Goal: Transaction & Acquisition: Purchase product/service

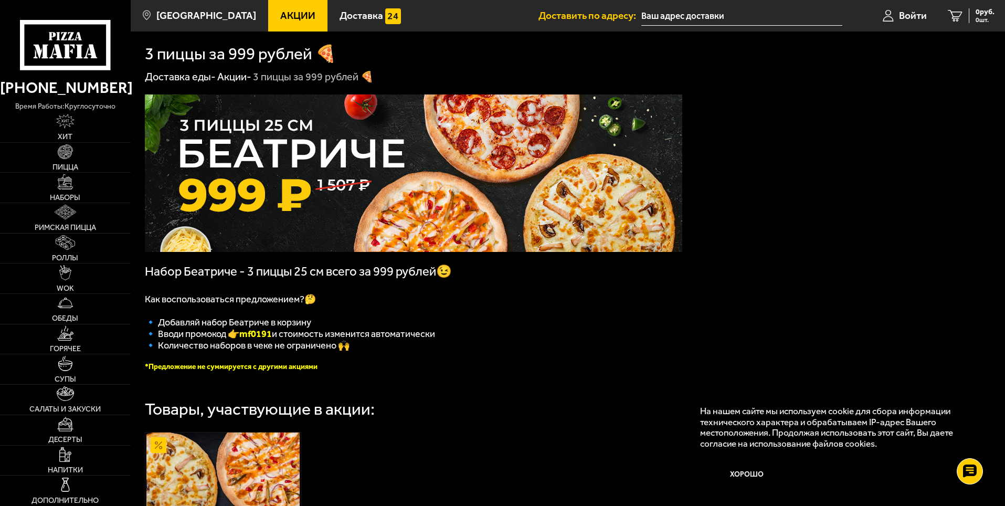
click at [424, 195] on img at bounding box center [414, 172] width 538 height 157
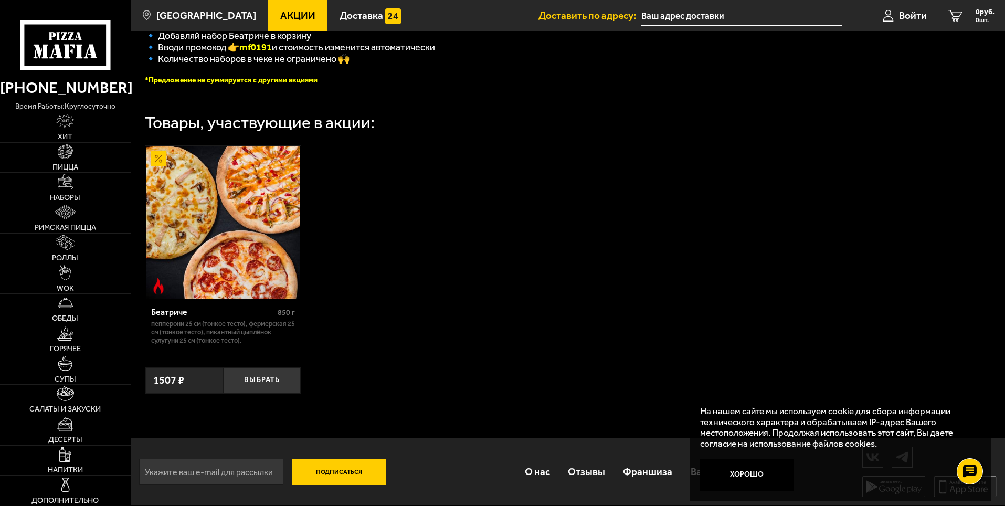
scroll to position [294, 0]
click at [280, 375] on button "Выбрать" at bounding box center [262, 380] width 78 height 26
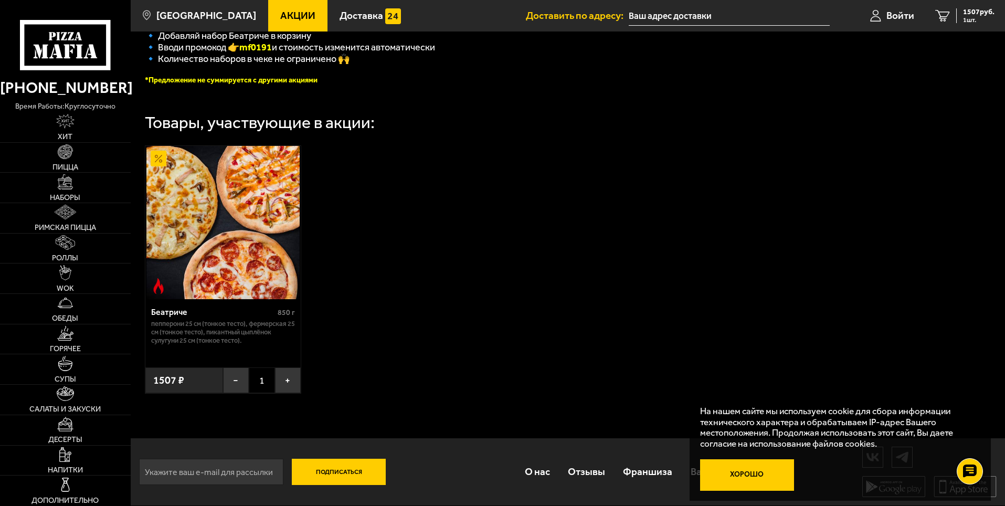
click at [766, 469] on button "Хорошо" at bounding box center [747, 474] width 94 height 31
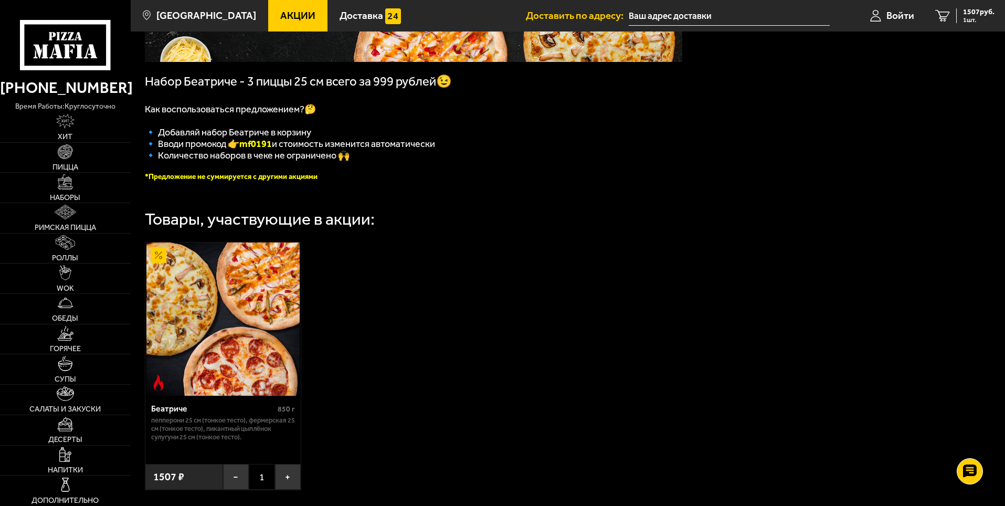
scroll to position [189, 0]
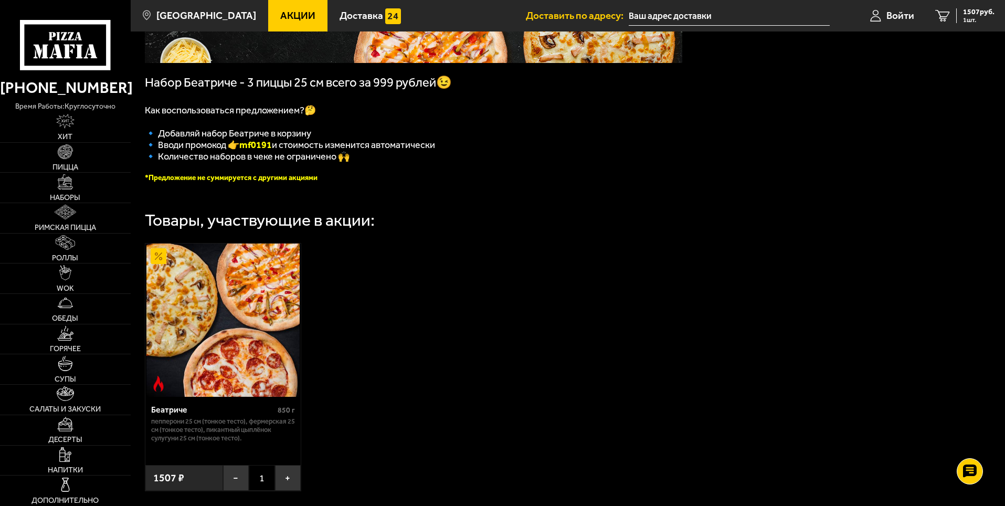
click at [227, 343] on img at bounding box center [222, 320] width 153 height 153
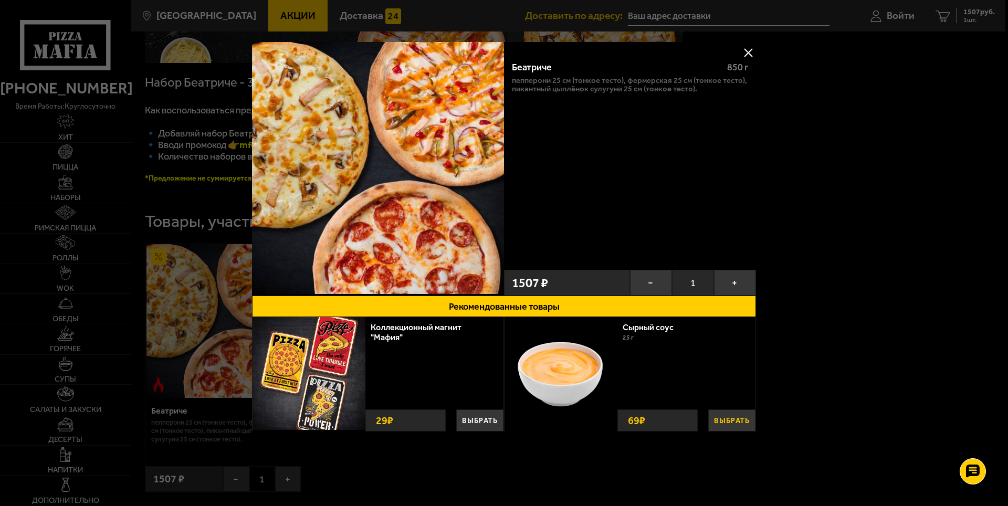
click at [738, 422] on button "Выбрать" at bounding box center [731, 420] width 47 height 22
click at [747, 419] on button "+" at bounding box center [746, 419] width 18 height 25
click at [973, 16] on div at bounding box center [504, 253] width 1008 height 506
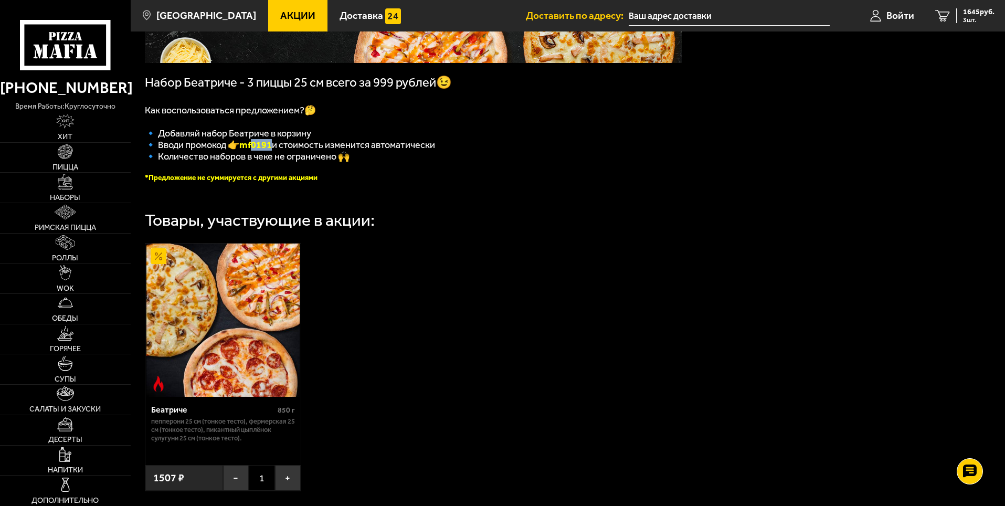
drag, startPoint x: 274, startPoint y: 152, endPoint x: 256, endPoint y: 152, distance: 17.9
click at [256, 151] on b "mf0191" at bounding box center [255, 145] width 33 height 12
click at [245, 151] on b "mf0191" at bounding box center [255, 145] width 33 height 12
drag, startPoint x: 245, startPoint y: 152, endPoint x: 276, endPoint y: 153, distance: 31.5
click at [272, 151] on b "mf0191" at bounding box center [255, 145] width 33 height 12
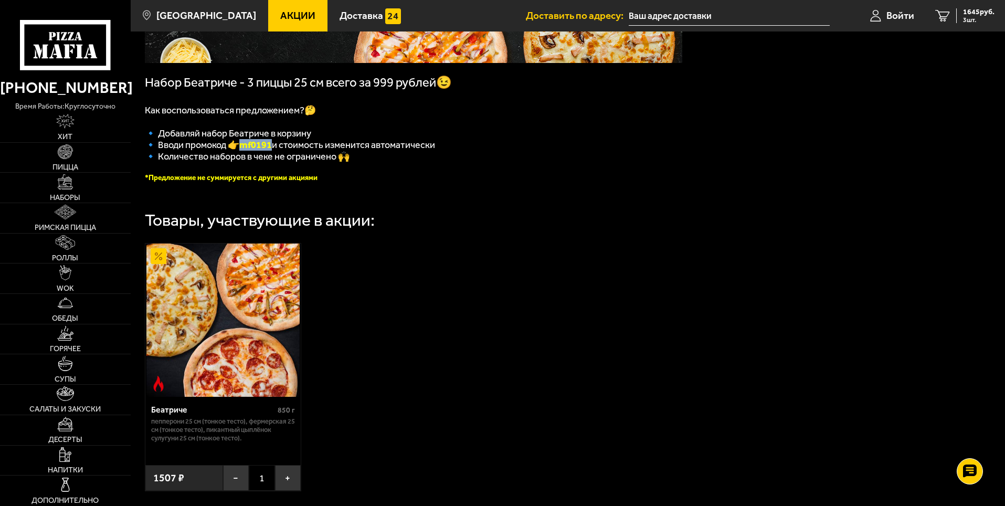
copy b "mf0191"
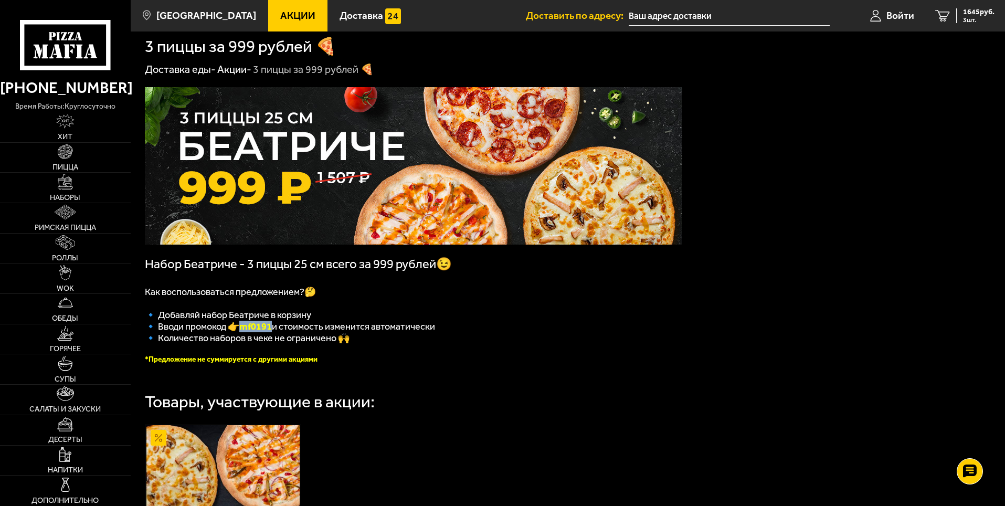
scroll to position [0, 0]
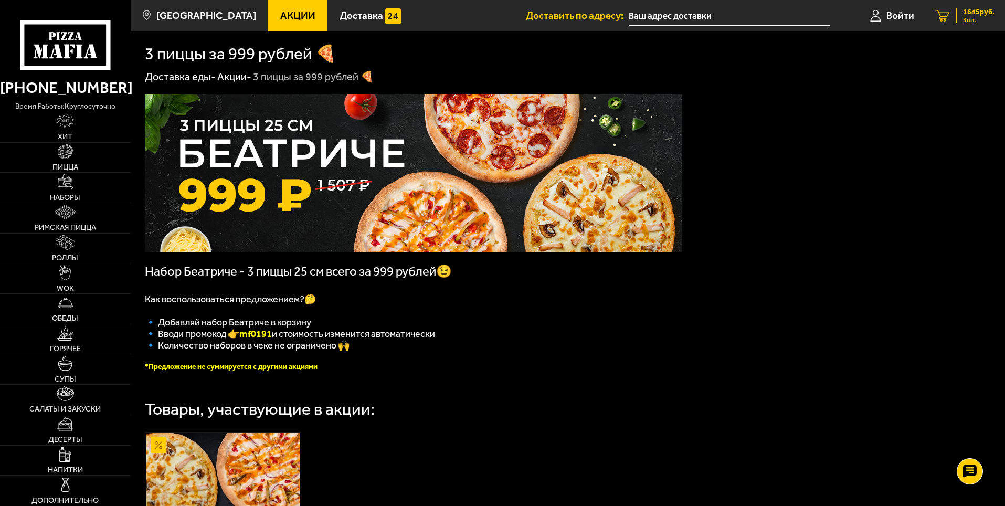
click at [967, 19] on span "3 шт." at bounding box center [978, 20] width 31 height 6
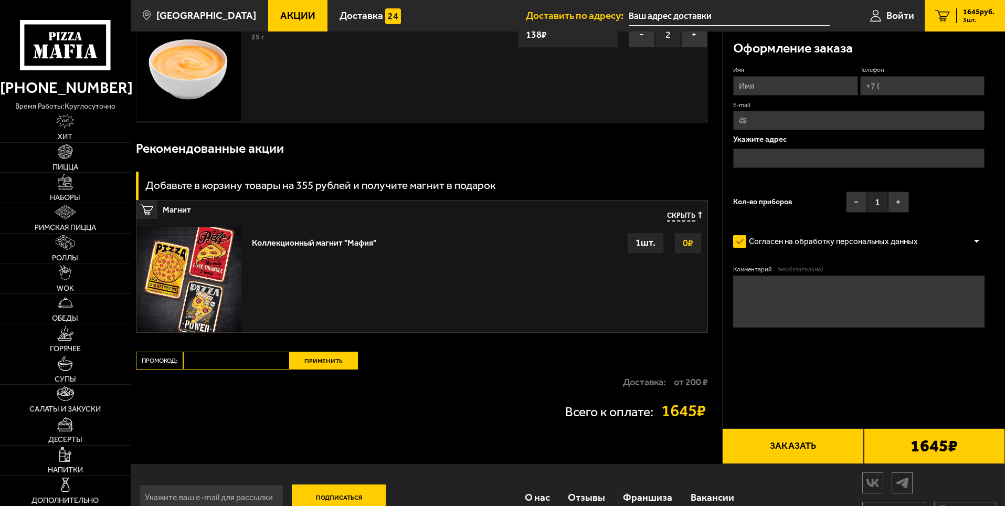
scroll to position [210, 0]
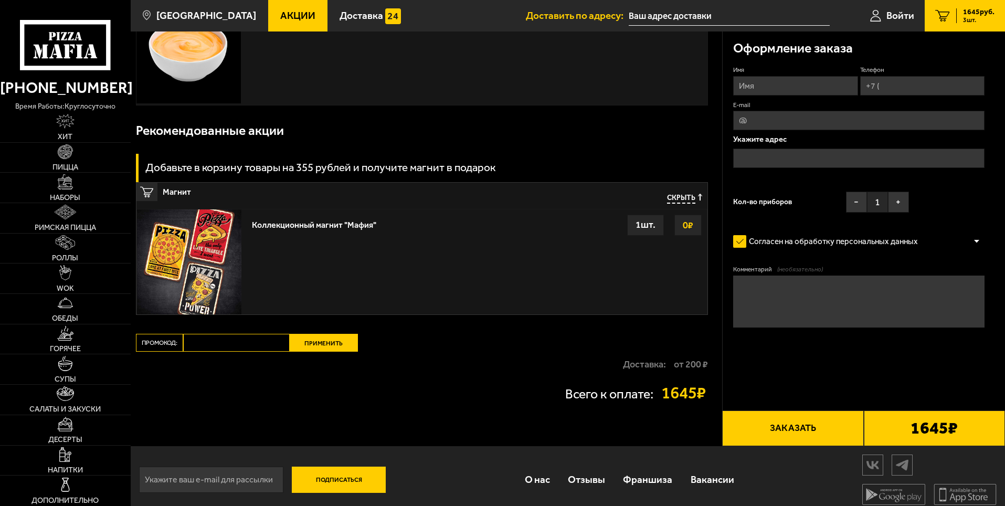
click at [239, 344] on input "Промокод:" at bounding box center [236, 343] width 107 height 18
paste input "mf0191"
type input "mf0191"
click at [330, 346] on button "Применить" at bounding box center [324, 343] width 68 height 18
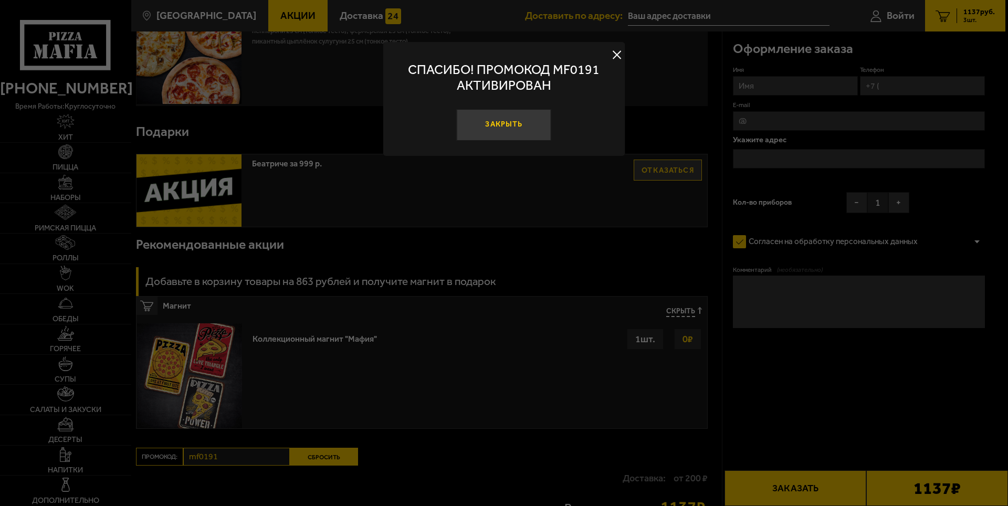
click at [505, 124] on button "Закрыть" at bounding box center [504, 124] width 94 height 31
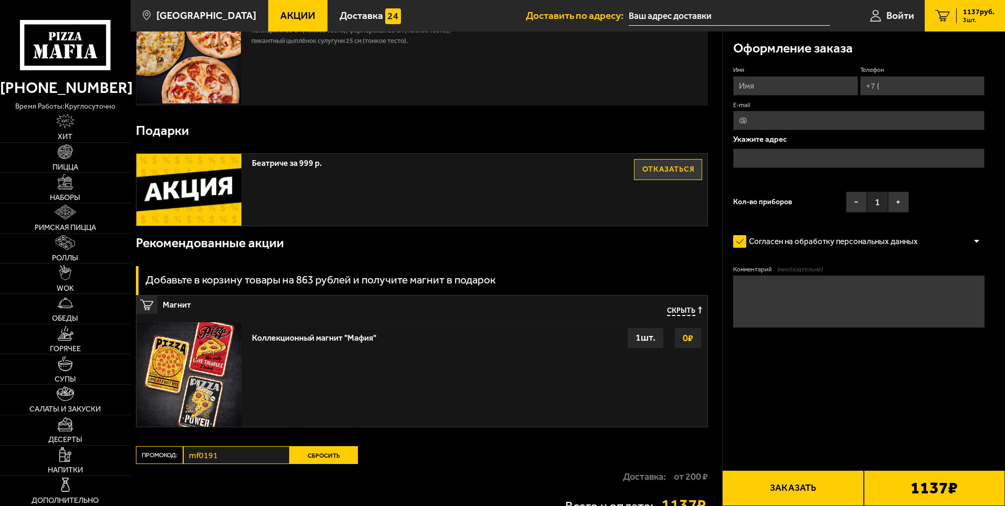
click at [681, 164] on button "Отказаться" at bounding box center [668, 169] width 68 height 21
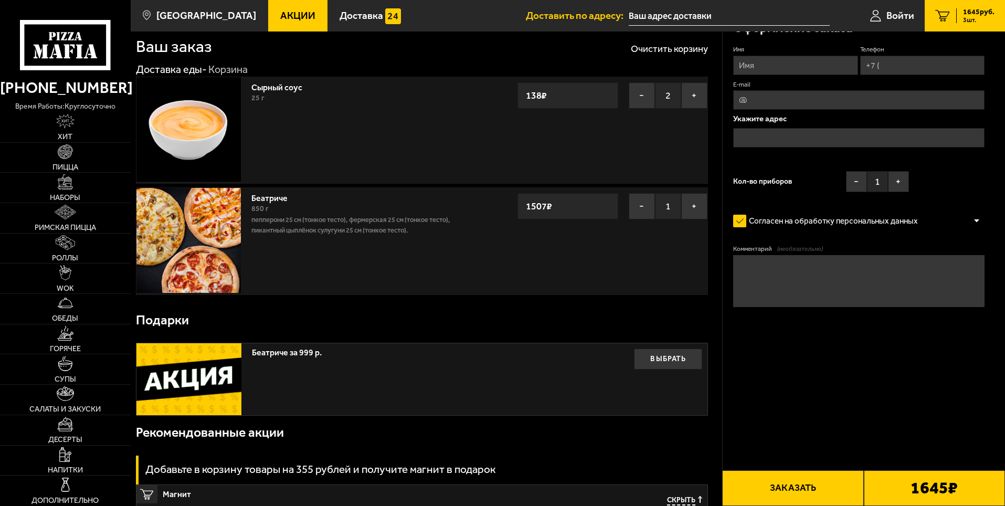
scroll to position [0, 0]
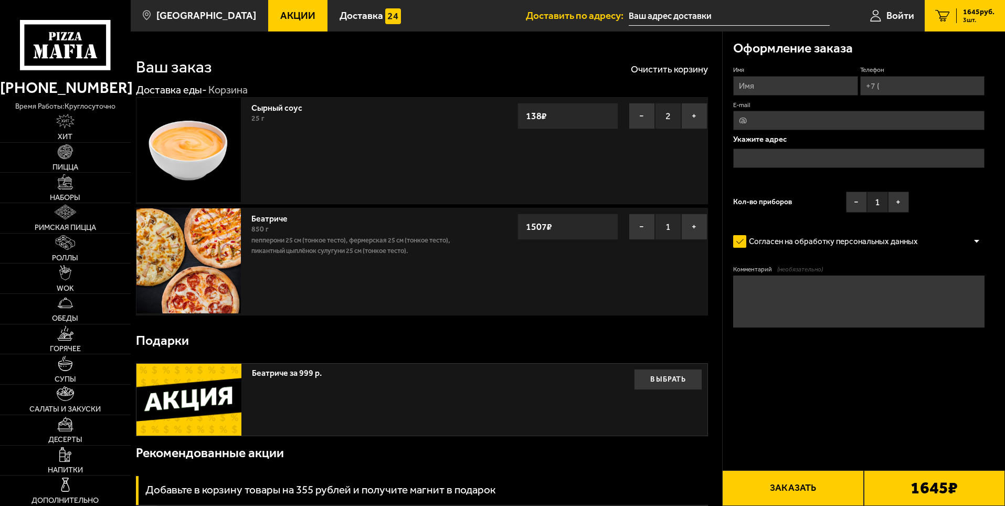
click at [791, 79] on input "Имя" at bounding box center [795, 85] width 124 height 19
type input "[PERSON_NAME]"
type input "[PHONE_NUMBER]"
type input "[EMAIL_ADDRESS][DOMAIN_NAME]"
click at [820, 157] on input "text" at bounding box center [858, 158] width 251 height 19
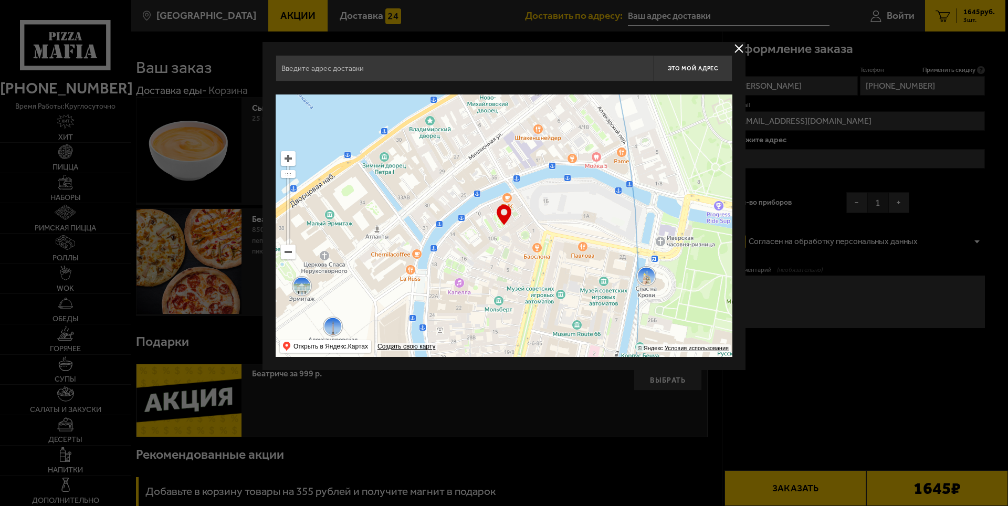
type input "[STREET_ADDRESS]"
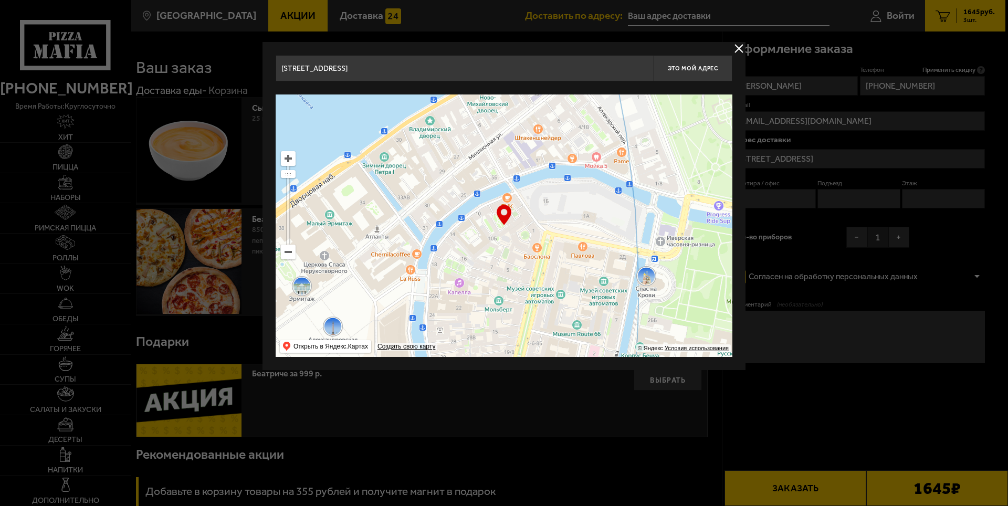
drag, startPoint x: 632, startPoint y: 238, endPoint x: 461, endPoint y: 342, distance: 200.0
click at [461, 343] on ymaps at bounding box center [504, 225] width 457 height 262
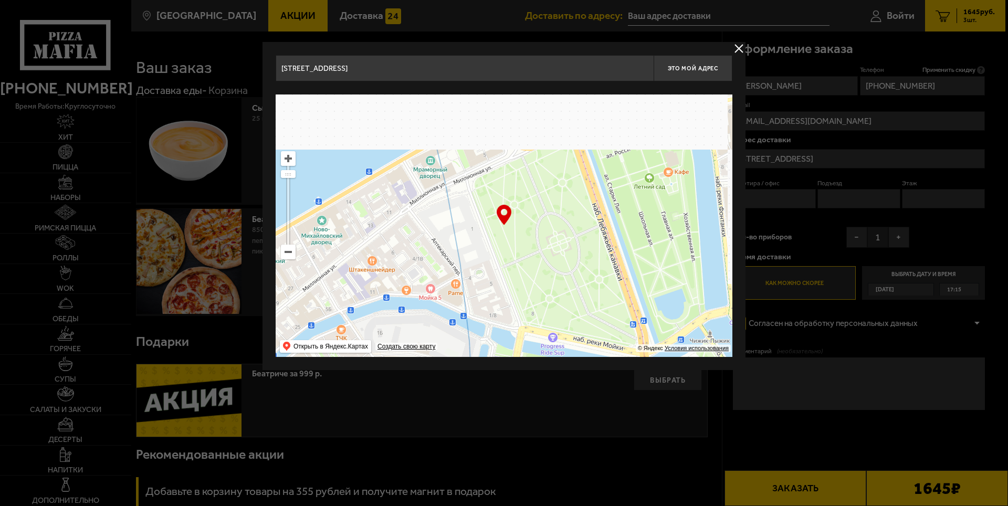
drag, startPoint x: 647, startPoint y: 189, endPoint x: 487, endPoint y: 319, distance: 206.0
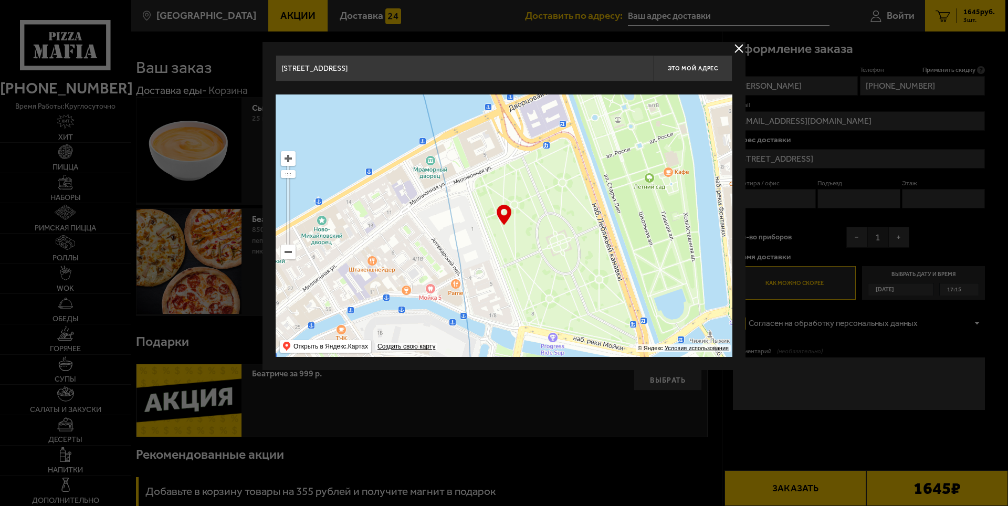
click at [487, 319] on ymaps at bounding box center [504, 225] width 457 height 262
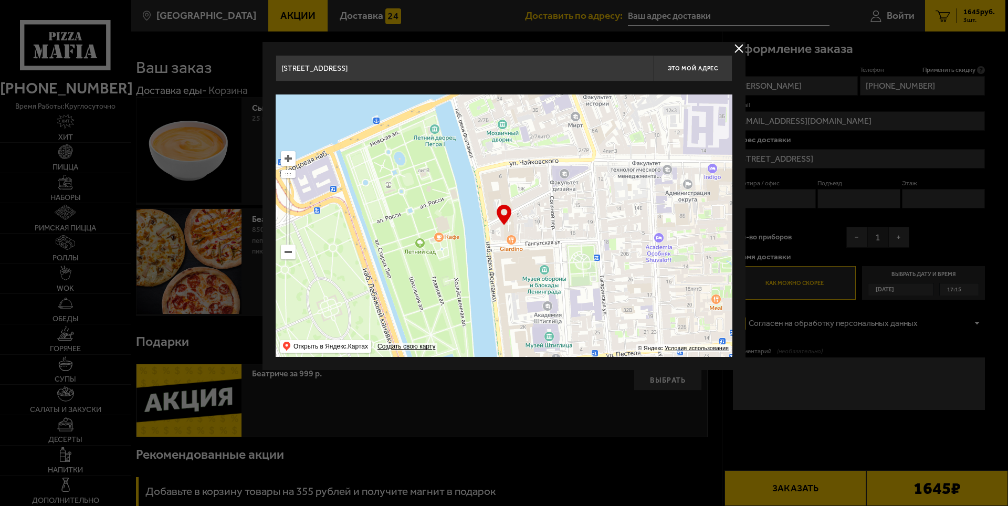
drag, startPoint x: 670, startPoint y: 228, endPoint x: 509, endPoint y: 227, distance: 161.7
click at [457, 282] on ymaps at bounding box center [504, 225] width 457 height 262
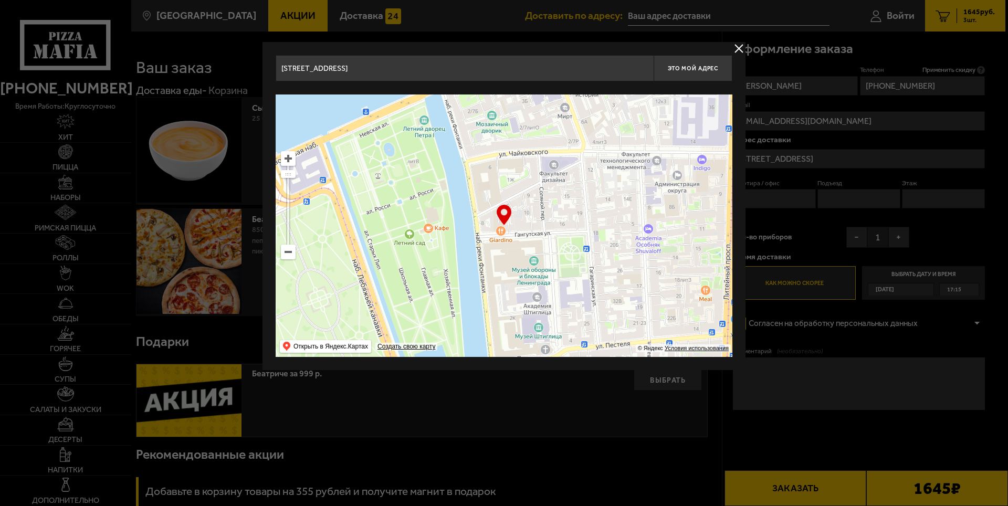
type input "[STREET_ADDRESS]"
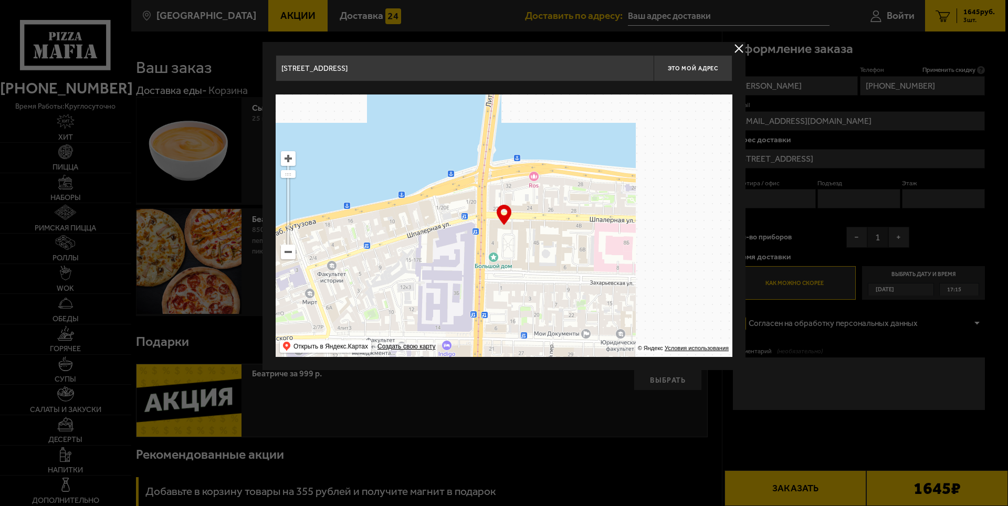
drag, startPoint x: 645, startPoint y: 148, endPoint x: 407, endPoint y: 303, distance: 284.1
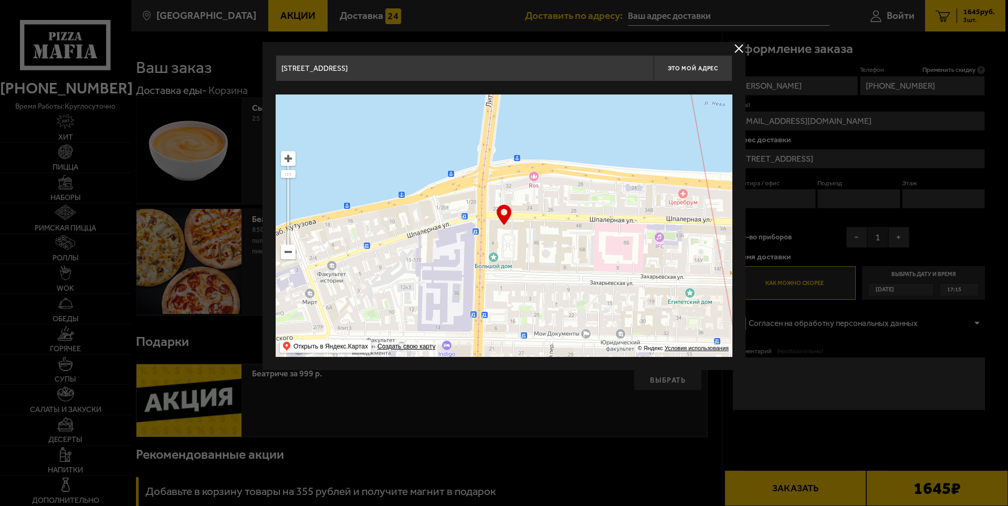
click at [392, 332] on ymaps at bounding box center [504, 225] width 457 height 262
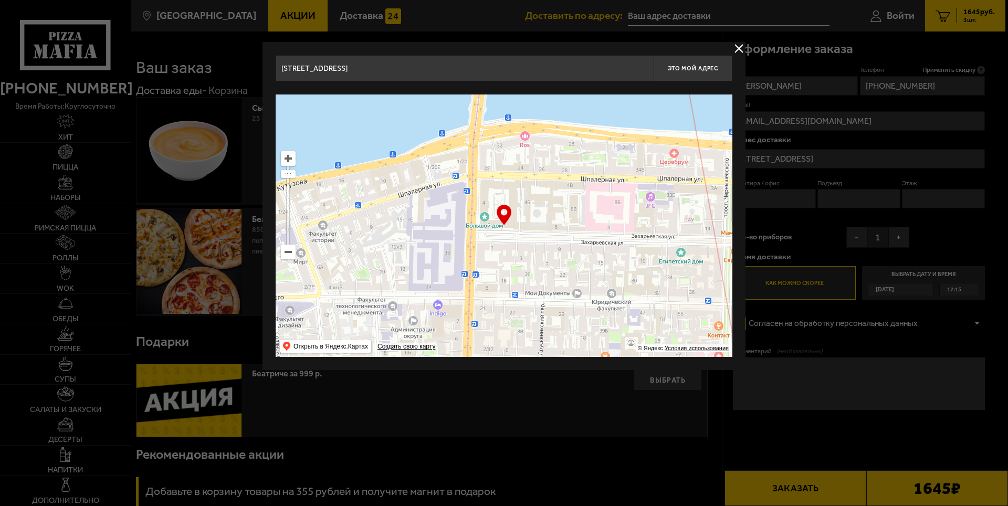
type input "[STREET_ADDRESS]"
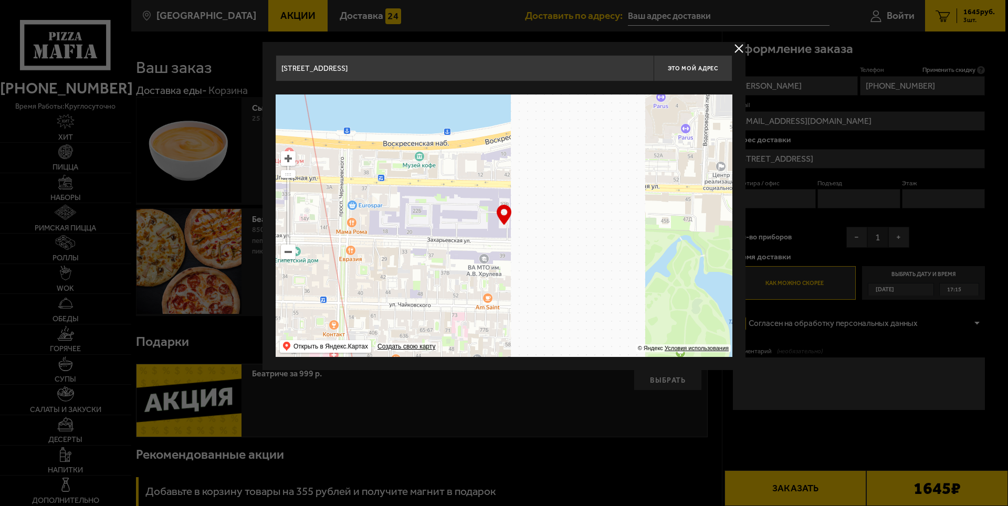
drag, startPoint x: 632, startPoint y: 288, endPoint x: 270, endPoint y: 279, distance: 361.8
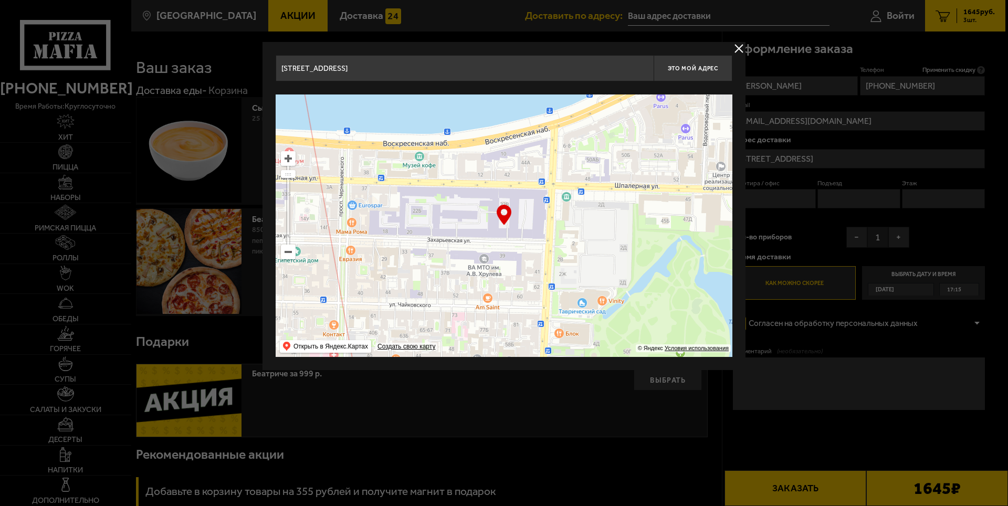
click at [270, 279] on div "[STREET_ADDRESS] Это мой адрес Найдите адрес перетащив карту … © Яндекс Условия…" at bounding box center [503, 206] width 483 height 328
type input "[STREET_ADDRESS]"
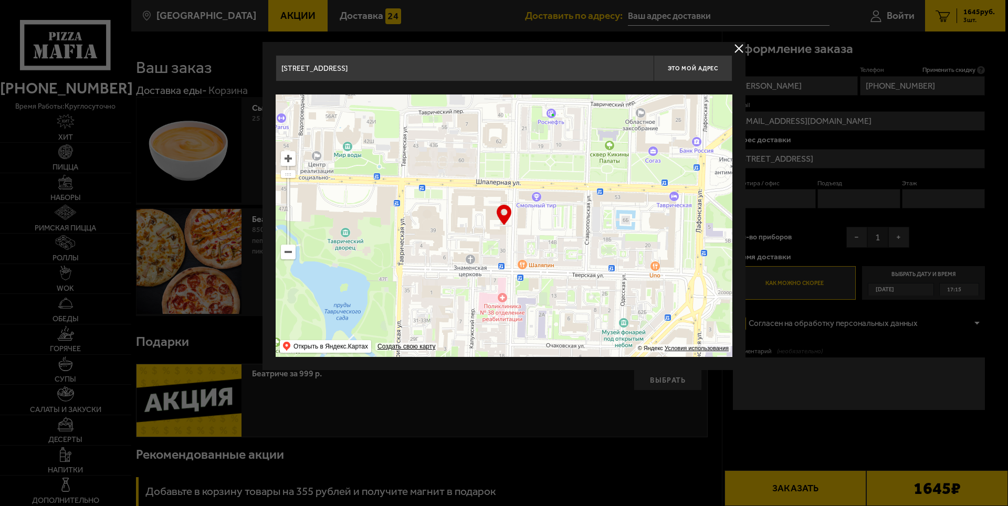
drag, startPoint x: 633, startPoint y: 270, endPoint x: 236, endPoint y: 254, distance: 397.2
click at [229, 257] on main "[GEOGRAPHIC_DATA] Все Акции Доставка Личный кабинет Акции Доставка Доставить по…" at bounding box center [568, 418] width 875 height 837
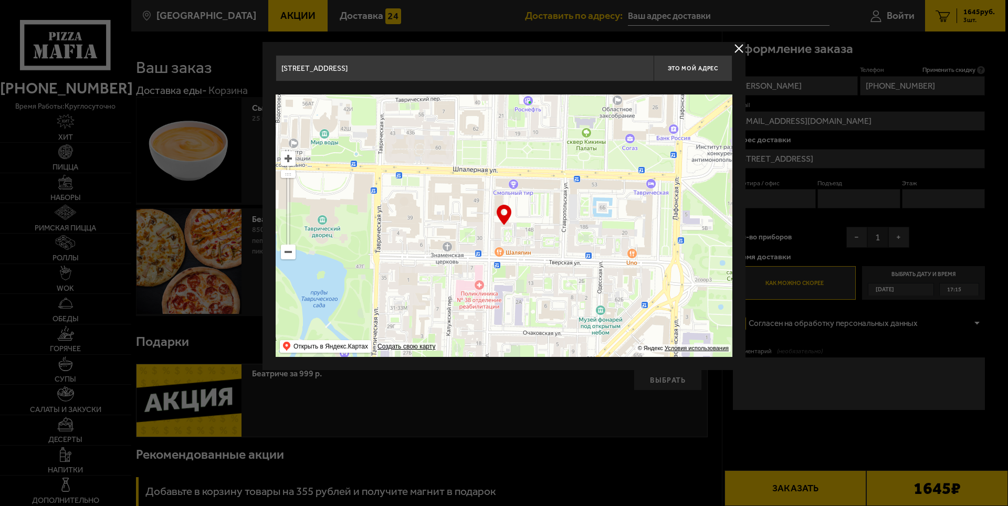
type input "[STREET_ADDRESS]"
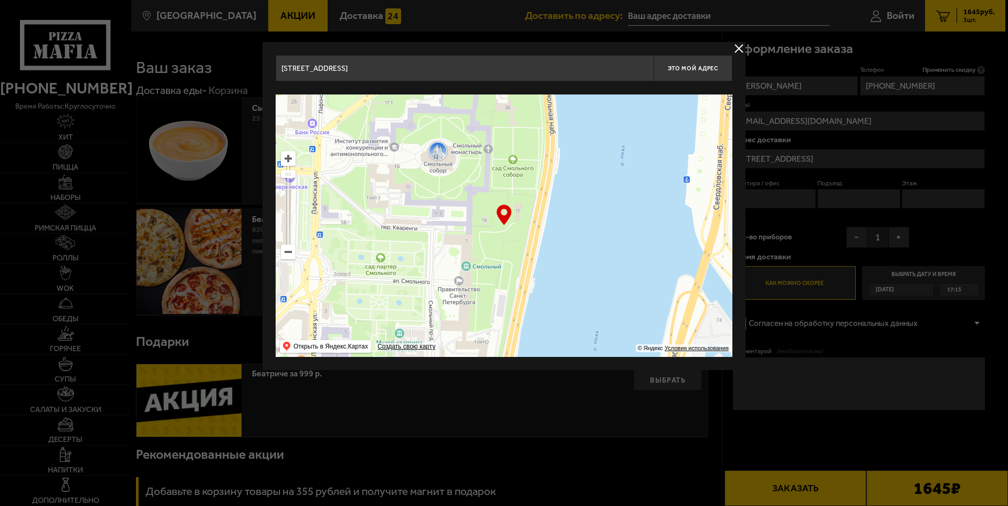
drag, startPoint x: 615, startPoint y: 269, endPoint x: 254, endPoint y: 264, distance: 361.2
click at [254, 264] on main "[GEOGRAPHIC_DATA] Все Акции Доставка Личный кабинет Акции Доставка Доставить по…" at bounding box center [568, 418] width 875 height 837
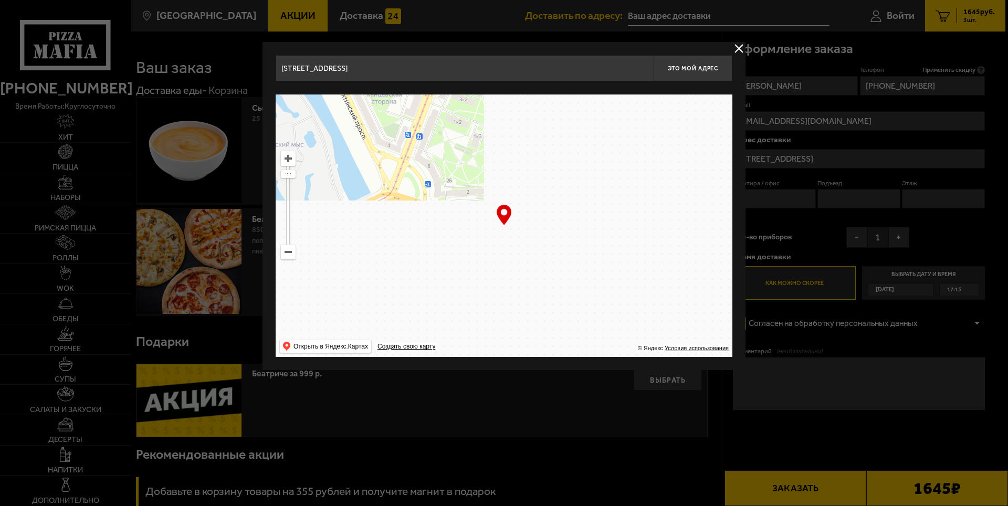
drag, startPoint x: 542, startPoint y: 264, endPoint x: 137, endPoint y: 8, distance: 478.7
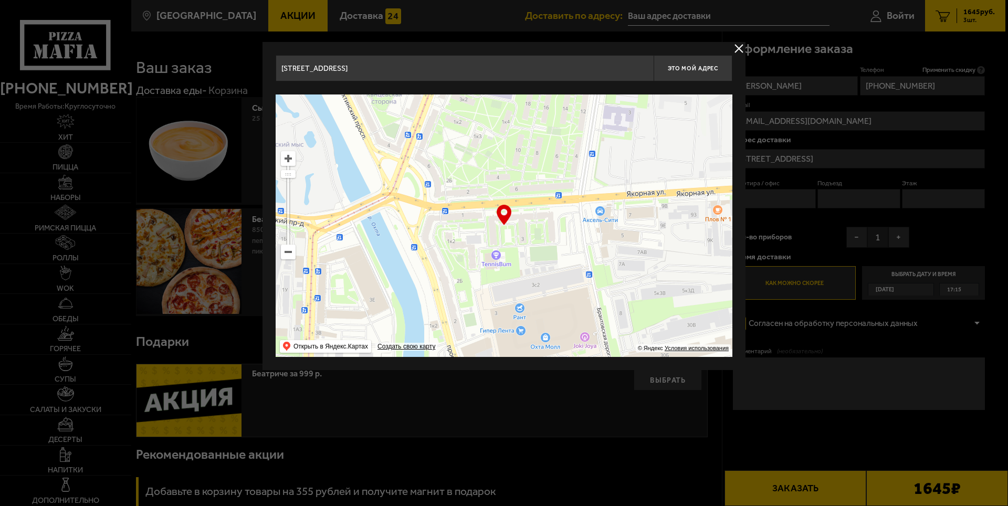
click at [137, 8] on main "[GEOGRAPHIC_DATA] Все Акции Доставка Личный кабинет Акции Доставка Доставить по…" at bounding box center [568, 418] width 875 height 837
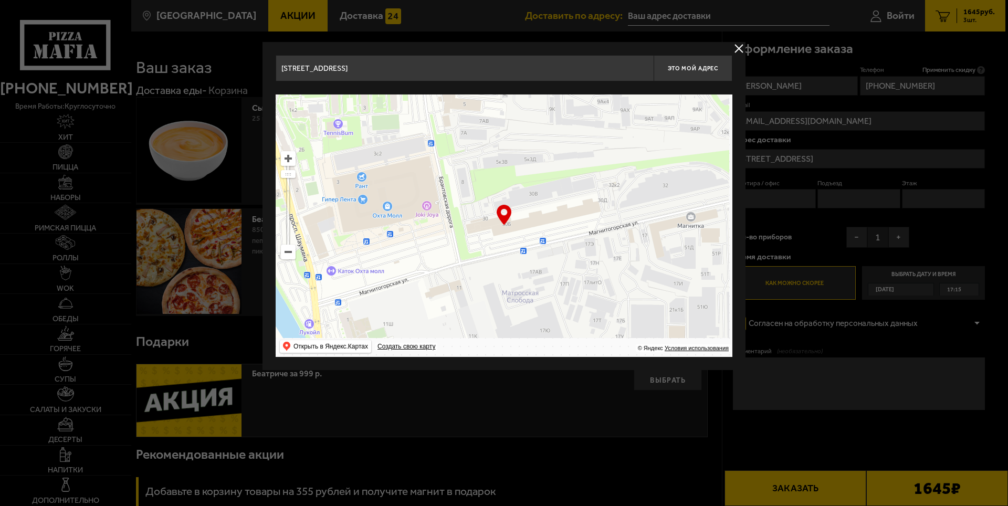
drag, startPoint x: 630, startPoint y: 308, endPoint x: 472, endPoint y: 176, distance: 205.4
click at [472, 176] on ymaps at bounding box center [504, 225] width 457 height 262
type input "[STREET_ADDRESS]"
click at [512, 227] on ymaps at bounding box center [504, 225] width 457 height 262
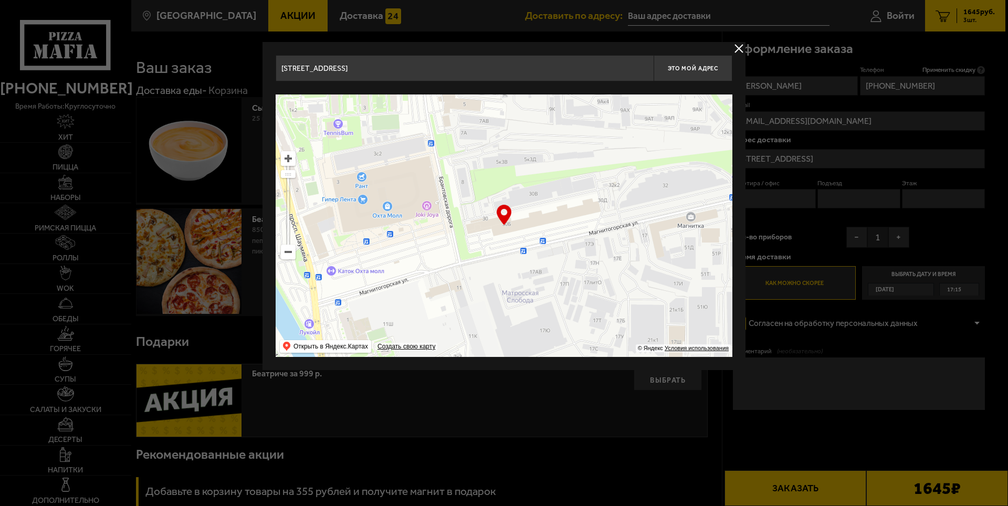
click at [512, 227] on ymaps at bounding box center [504, 225] width 457 height 262
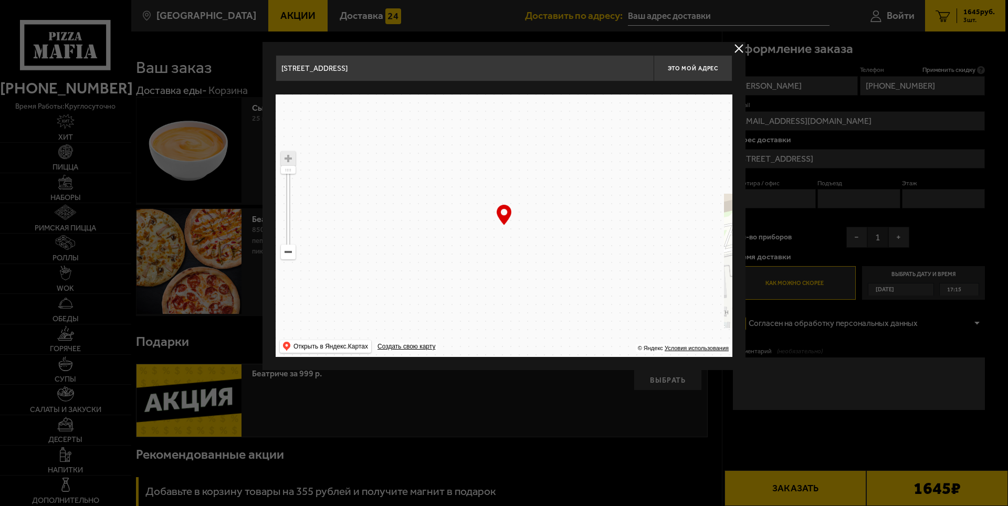
drag, startPoint x: 533, startPoint y: 216, endPoint x: 587, endPoint y: 231, distance: 56.2
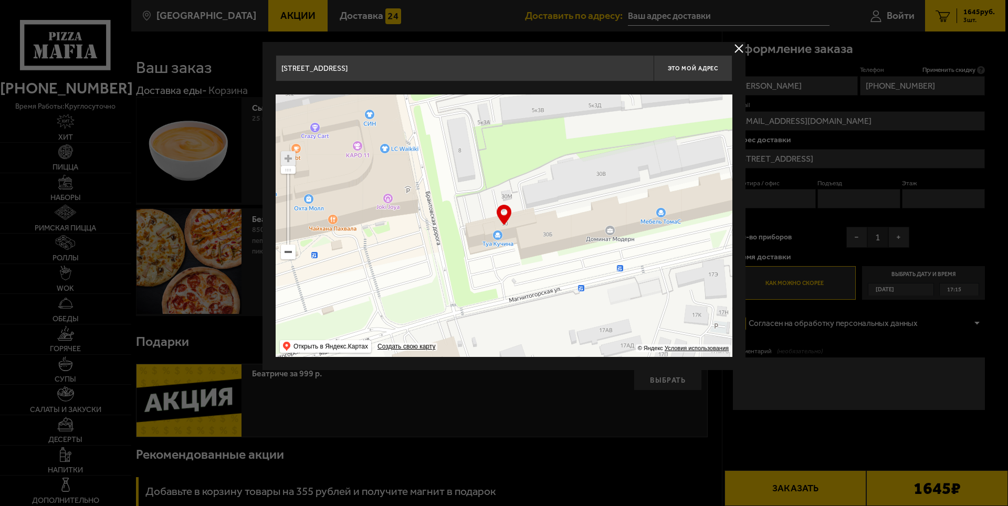
click at [587, 231] on ymaps at bounding box center [504, 225] width 457 height 262
type input "[STREET_ADDRESS]"
click at [558, 405] on div at bounding box center [504, 253] width 1008 height 506
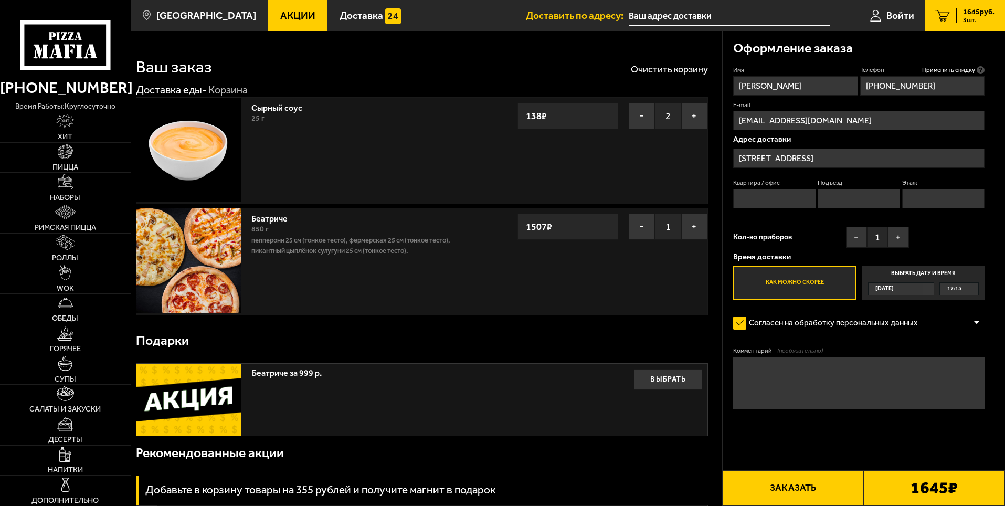
click at [912, 271] on label "Выбрать дату и время [DATE] 17:15" at bounding box center [924, 283] width 122 height 34
click at [0, 0] on input "Выбрать дату и время [DATE] 17:15" at bounding box center [0, 0] width 0 height 0
click at [924, 289] on div "[DATE]" at bounding box center [896, 289] width 55 height 12
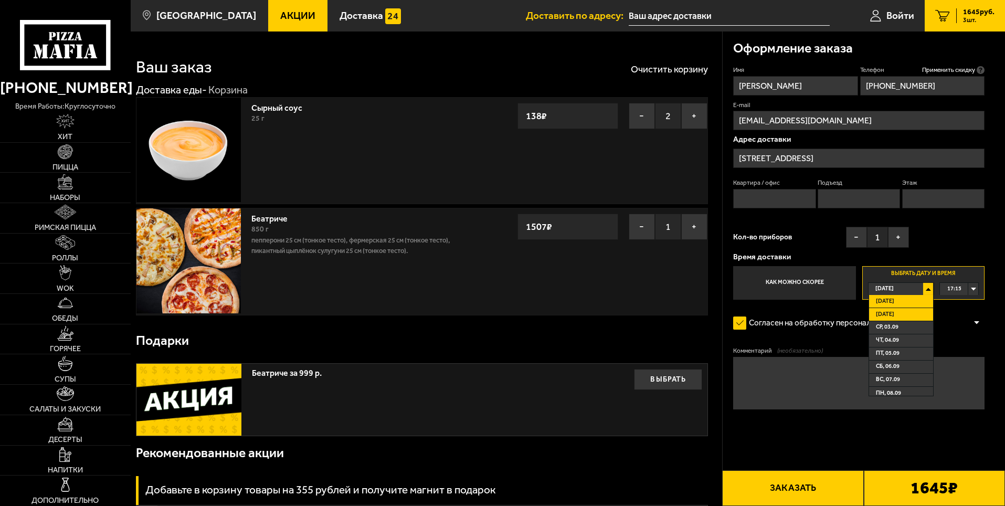
click at [893, 310] on span "[DATE]" at bounding box center [885, 315] width 18 height 12
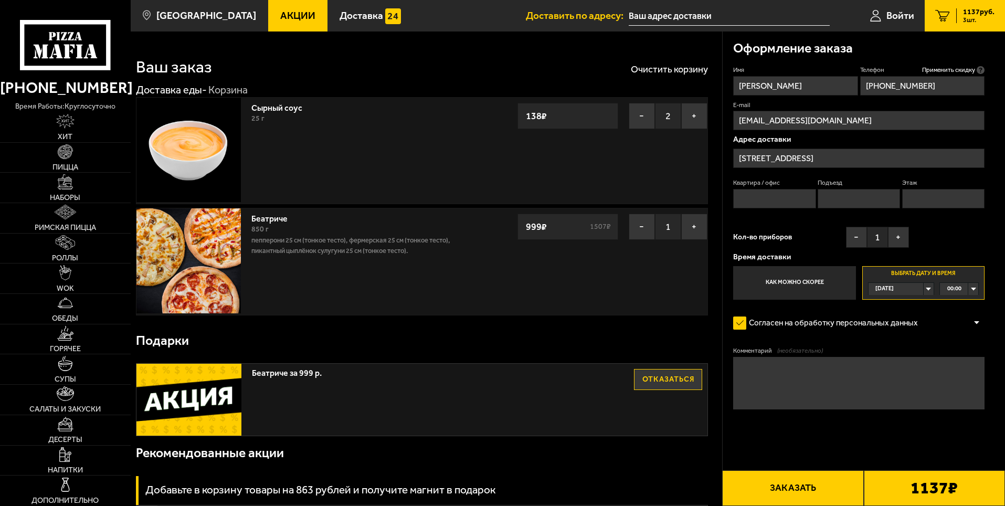
click at [974, 287] on div "00:00" at bounding box center [959, 289] width 38 height 12
click at [960, 331] on span "11:30" at bounding box center [955, 326] width 14 height 12
click at [975, 291] on div "16:45" at bounding box center [959, 289] width 38 height 12
click at [924, 290] on div "[DATE]" at bounding box center [896, 289] width 55 height 12
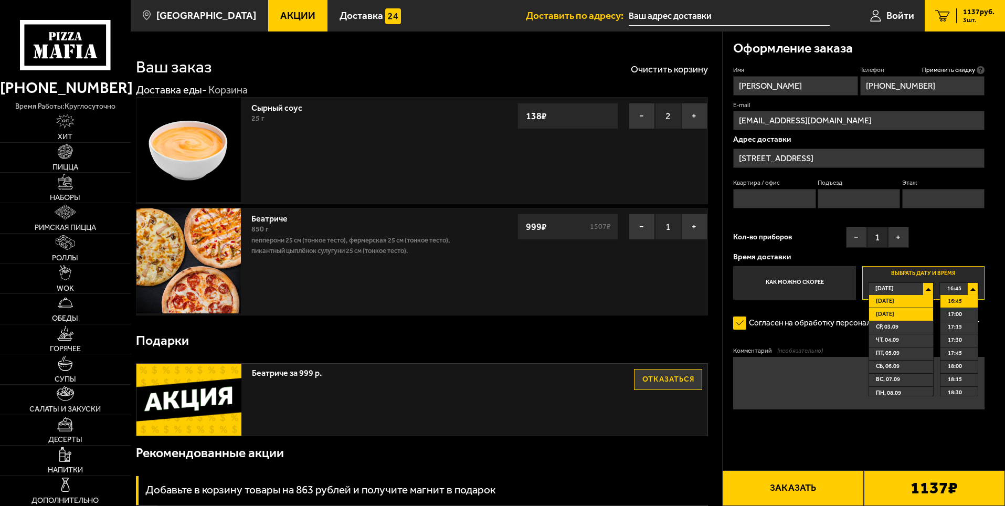
click at [895, 316] on span "[DATE]" at bounding box center [885, 315] width 18 height 12
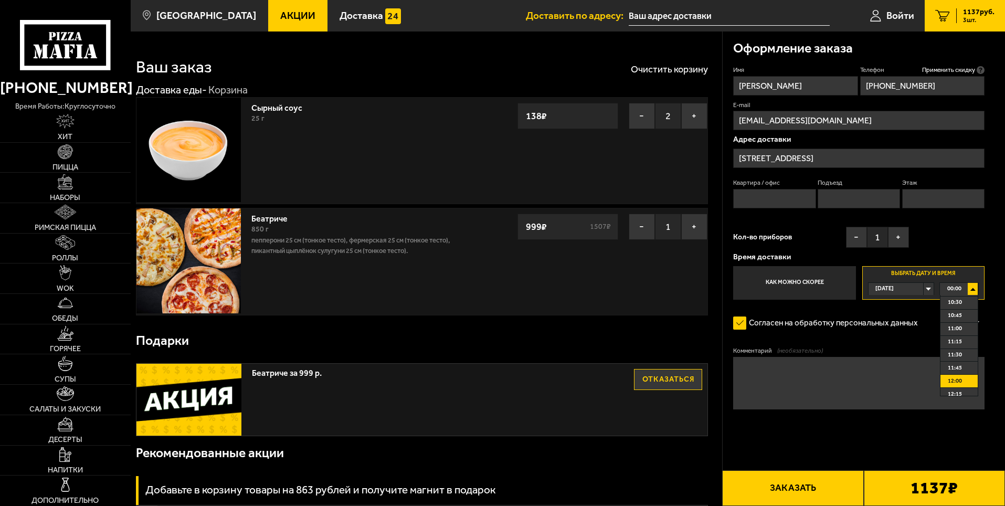
scroll to position [525, 0]
click at [962, 376] on li "11:30" at bounding box center [959, 378] width 37 height 13
click at [924, 290] on div "[DATE]" at bounding box center [896, 289] width 55 height 12
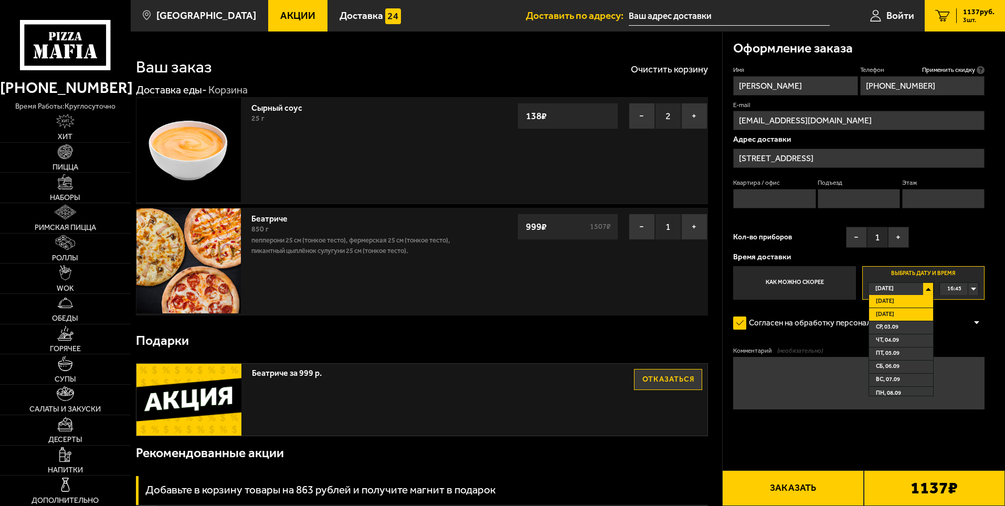
click at [898, 311] on li "[DATE]" at bounding box center [901, 314] width 64 height 13
click at [924, 290] on div "[DATE]" at bounding box center [896, 289] width 55 height 12
click at [885, 312] on span "[DATE]" at bounding box center [885, 315] width 18 height 12
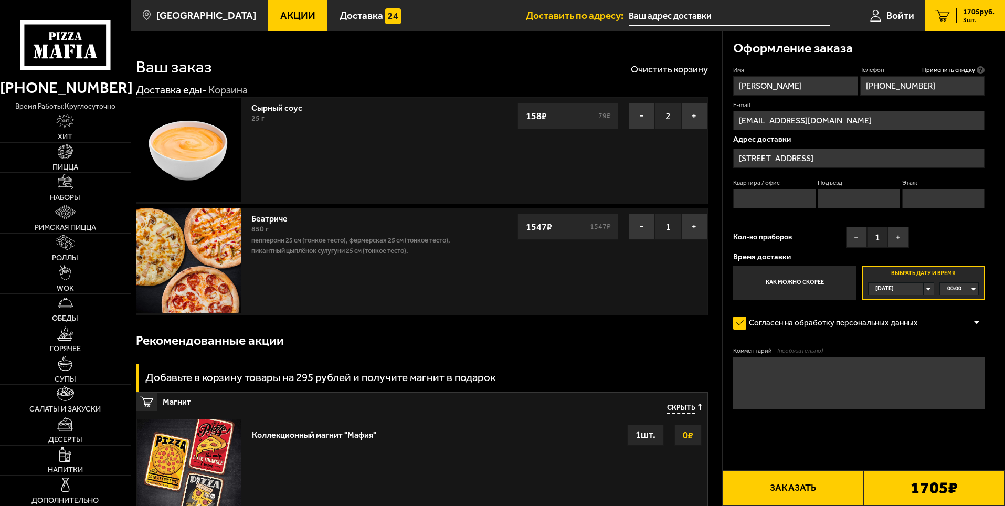
click at [974, 287] on div "00:00" at bounding box center [959, 289] width 38 height 12
click at [955, 377] on span "11:30" at bounding box center [955, 378] width 14 height 12
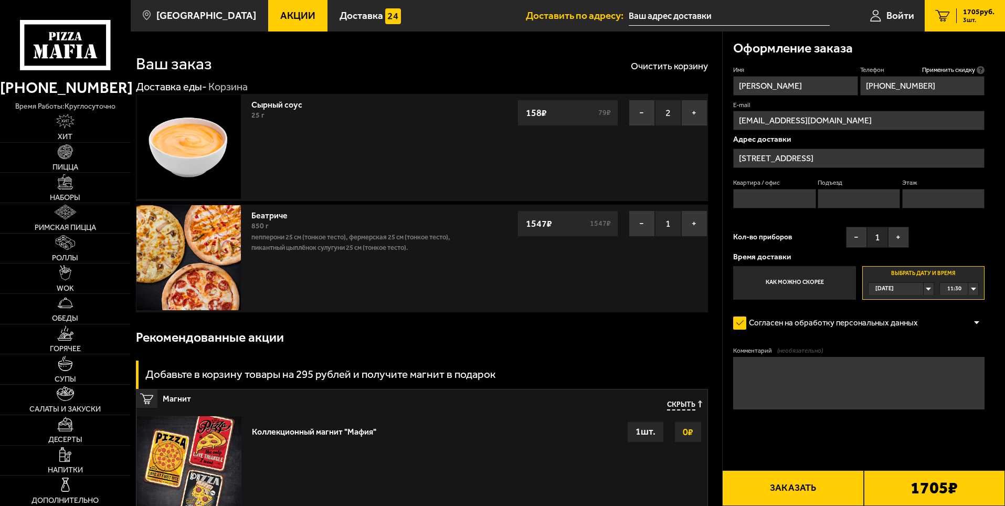
scroll to position [0, 0]
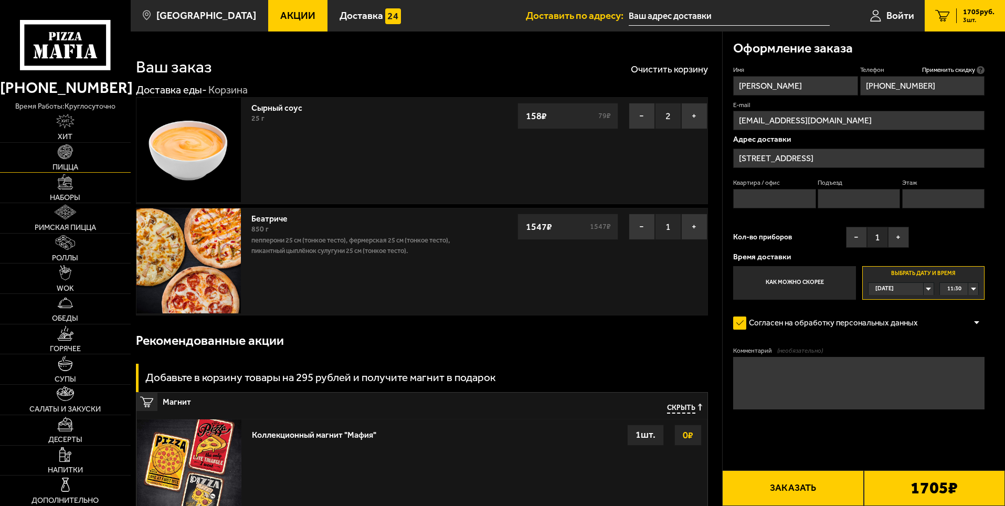
click at [66, 153] on img at bounding box center [65, 151] width 15 height 15
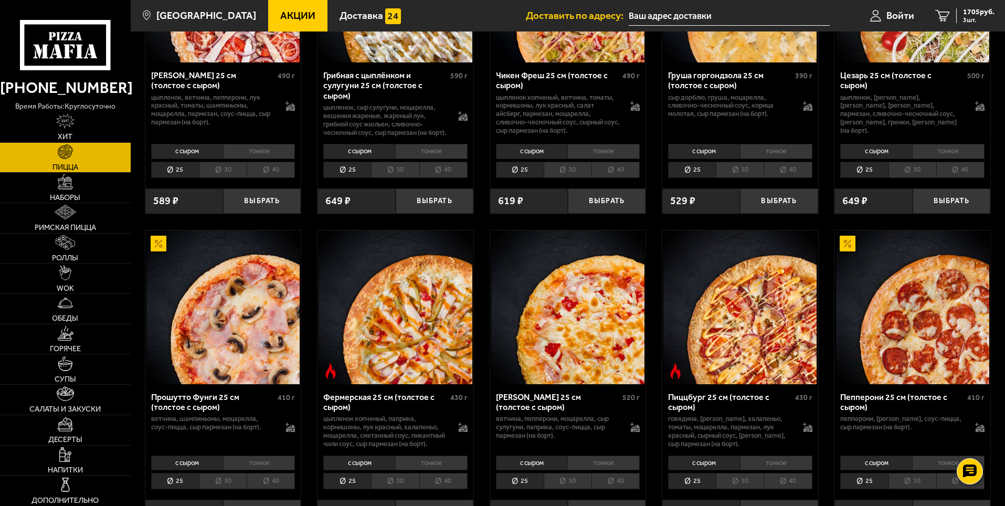
scroll to position [630, 0]
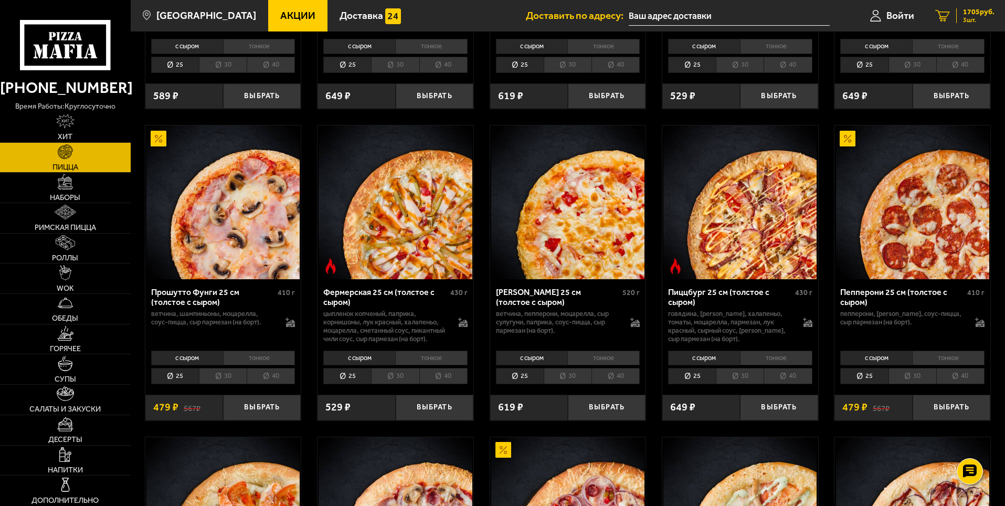
click at [973, 17] on span "3 шт." at bounding box center [978, 20] width 31 height 6
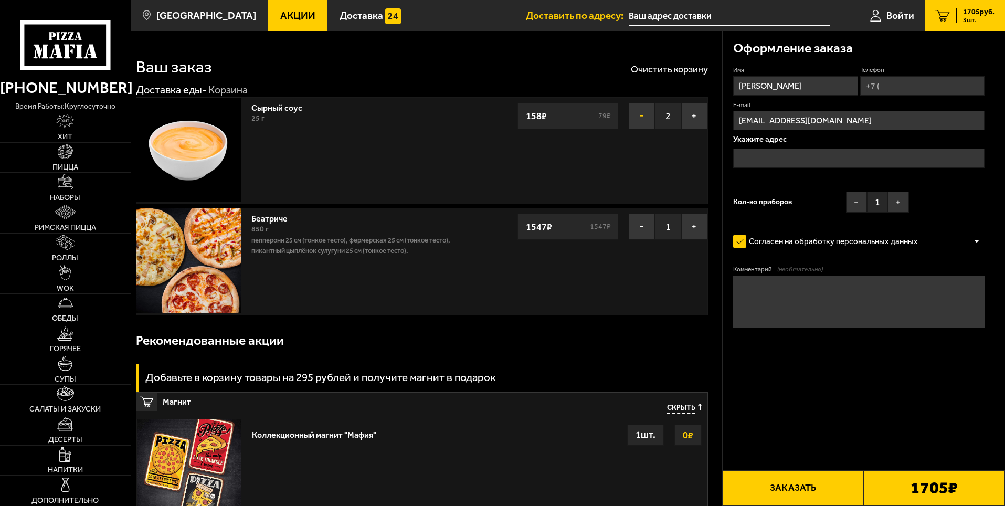
click at [644, 113] on button "−" at bounding box center [642, 116] width 26 height 26
click at [638, 228] on button "−" at bounding box center [642, 227] width 26 height 26
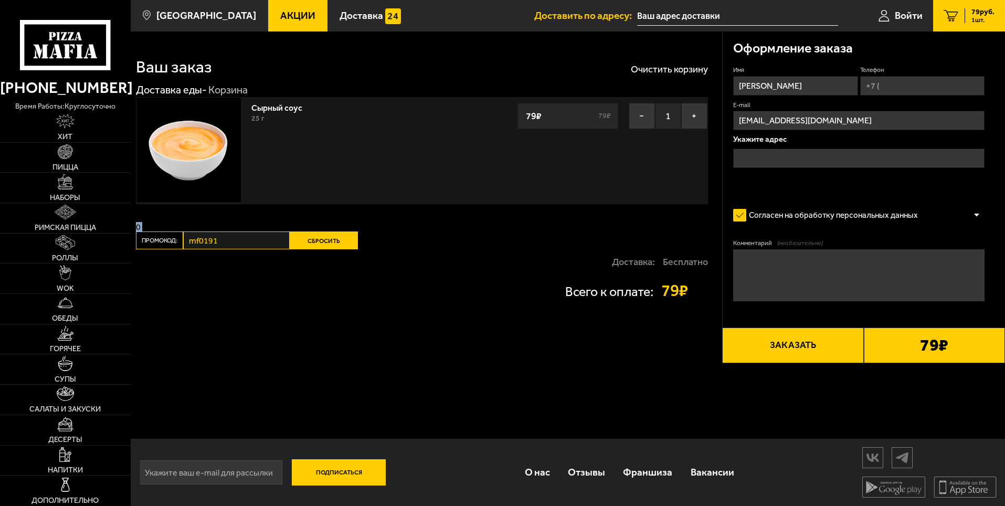
click at [638, 228] on div "Ваш заказ Очистить корзину Доставка еды - Корзина Сырный соус 25 г − 1 + 79 ₽ 7…" at bounding box center [427, 197] width 592 height 332
click at [68, 158] on img at bounding box center [65, 151] width 15 height 15
